Goal: Information Seeking & Learning: Learn about a topic

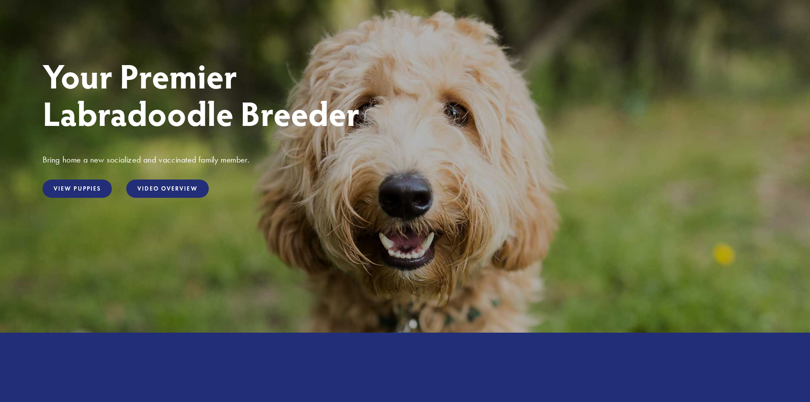
scroll to position [85, 0]
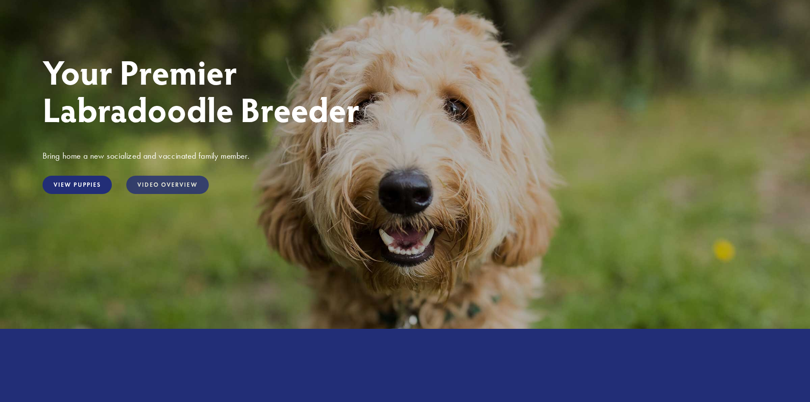
click at [172, 187] on link "Video Overview" at bounding box center [167, 185] width 82 height 18
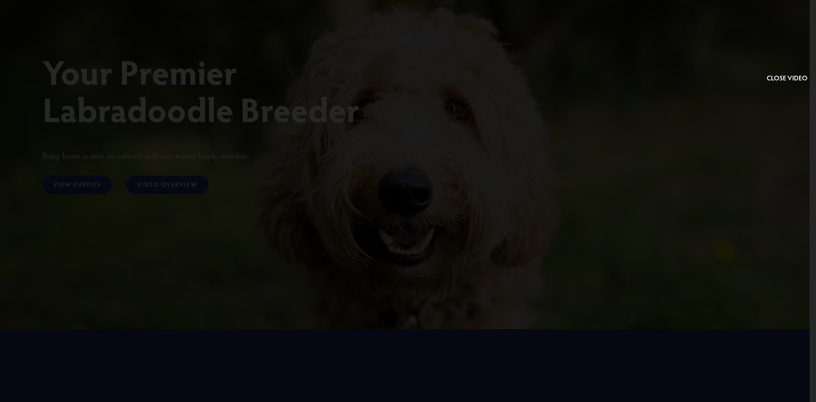
click at [787, 77] on button at bounding box center [787, 46] width 41 height 75
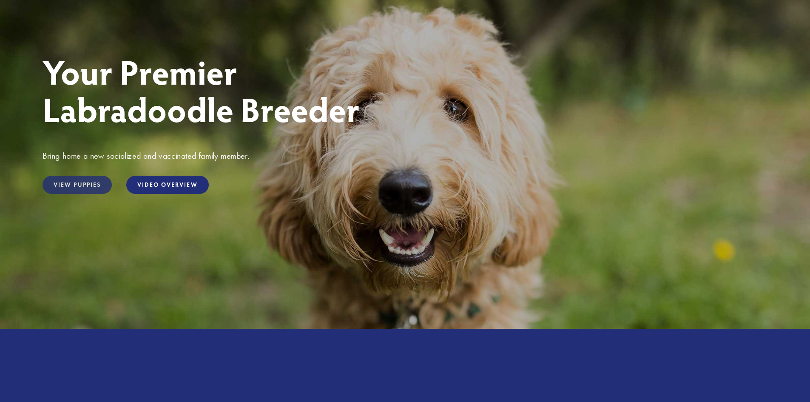
click at [74, 181] on link "View Puppies" at bounding box center [77, 185] width 69 height 18
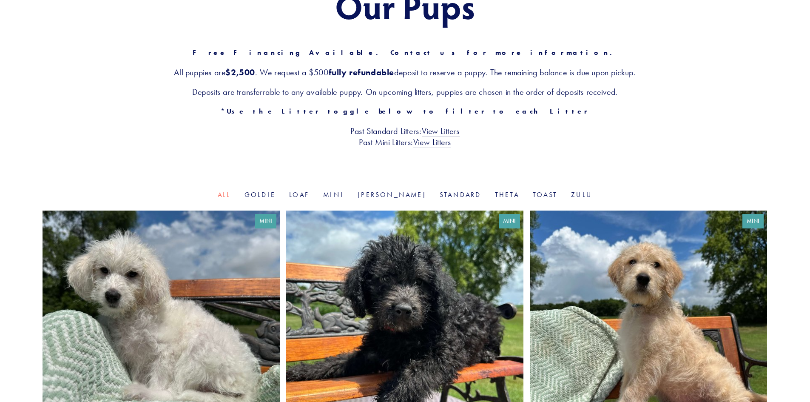
scroll to position [128, 0]
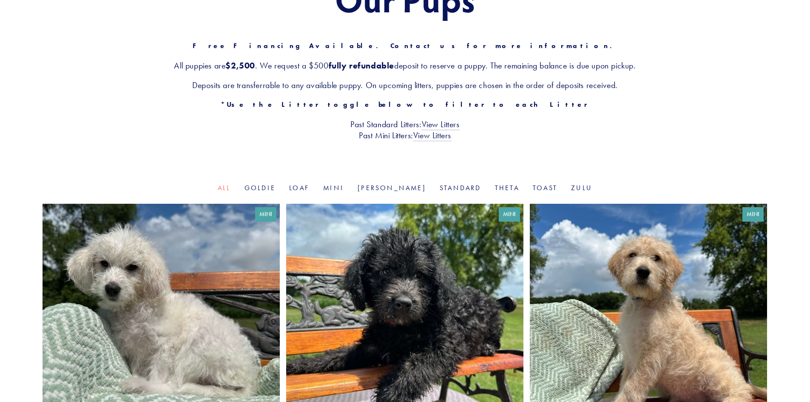
click at [275, 183] on div "Our Pups Free Financing Available. Contact us for more information. All puppies…" at bounding box center [405, 60] width 810 height 245
click at [271, 190] on link "Goldie" at bounding box center [259, 188] width 31 height 8
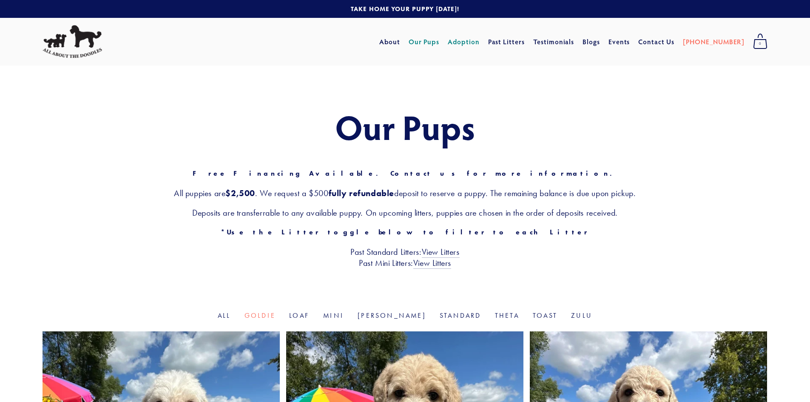
click at [480, 48] on link "Adoption" at bounding box center [464, 41] width 32 height 15
drag, startPoint x: 637, startPoint y: 94, endPoint x: 690, endPoint y: 168, distance: 91.7
click at [693, 213] on h3 "Deposits are transferrable to any available puppy. On upcoming litters, puppies…" at bounding box center [405, 212] width 725 height 11
